Goal: Find specific page/section: Find specific page/section

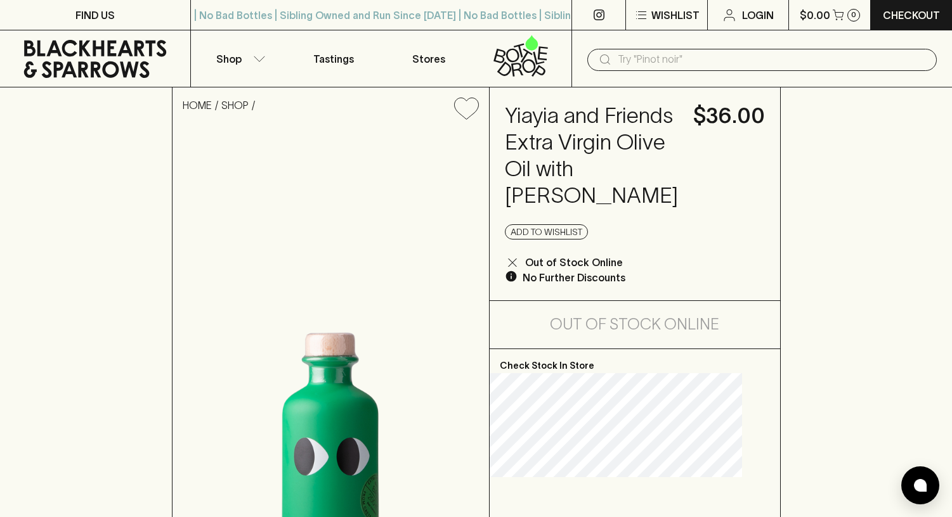
click at [650, 68] on input "text" at bounding box center [772, 59] width 309 height 20
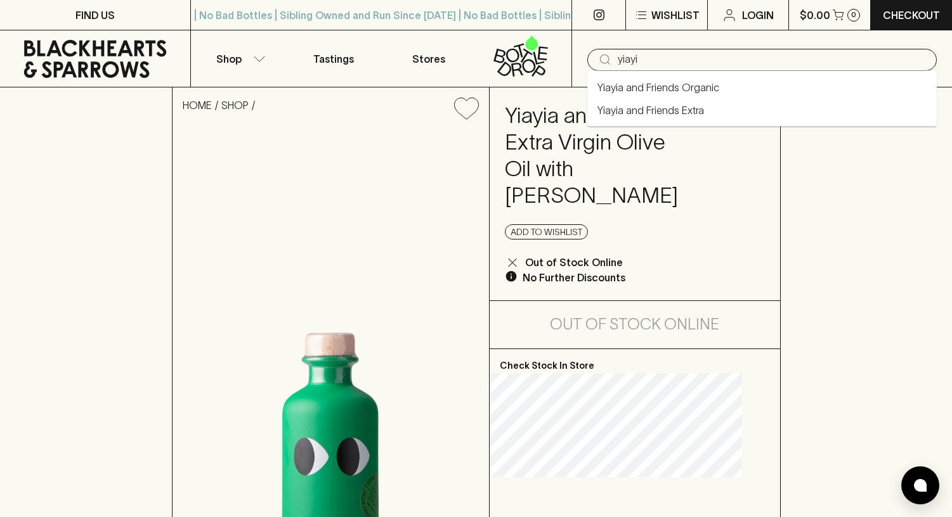
click at [660, 86] on link "Yiayia and Friends Organic" at bounding box center [658, 87] width 122 height 15
type input "Yiayia and Friends Organic"
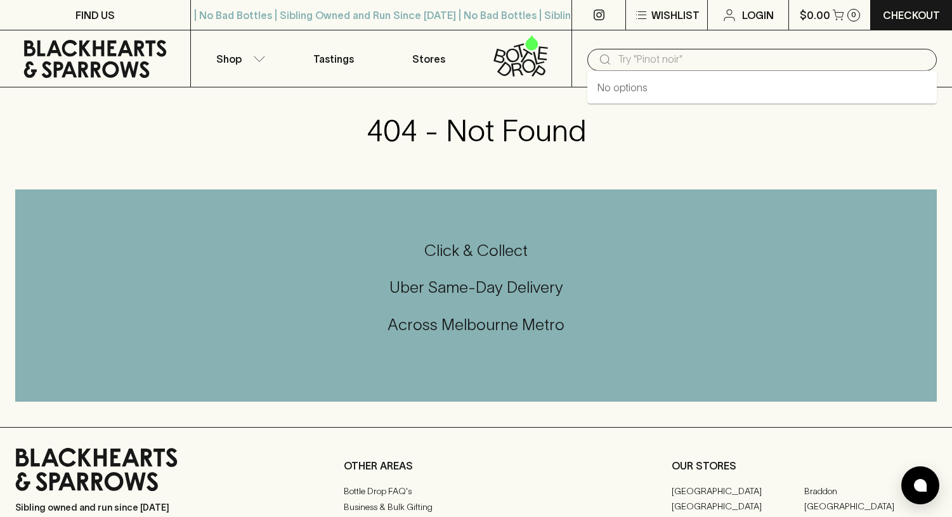
click at [640, 61] on input "text" at bounding box center [772, 59] width 309 height 20
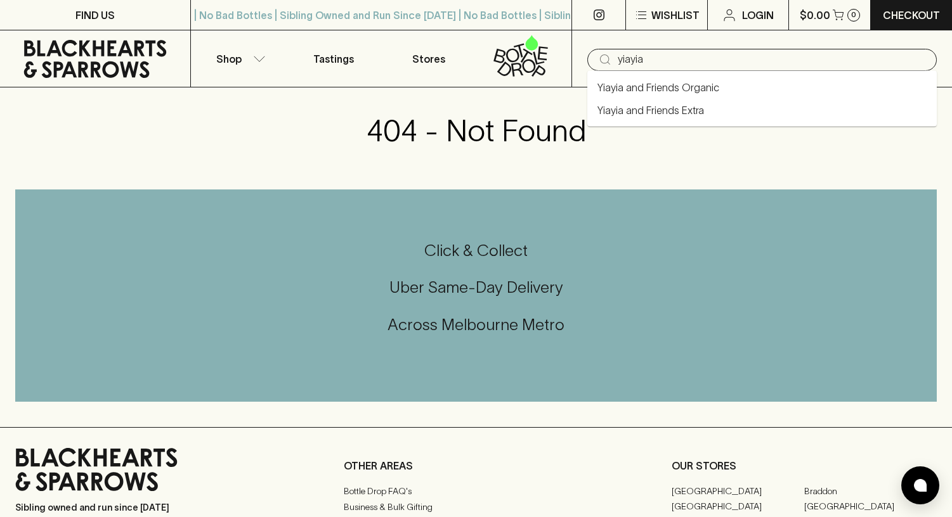
type input "yiayia"
